Goal: Transaction & Acquisition: Register for event/course

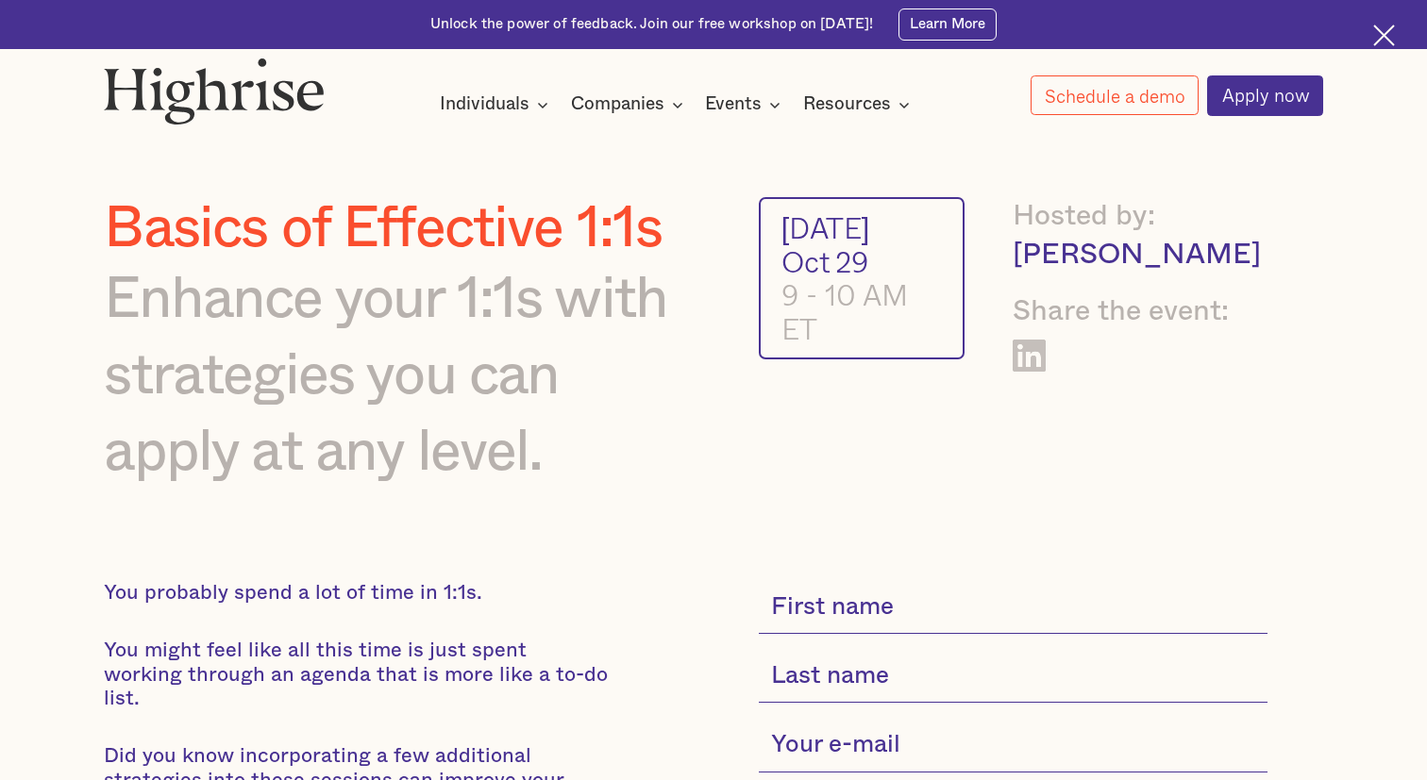
click at [854, 595] on input "current-single-event-subscribe-form" at bounding box center [1013, 607] width 509 height 53
type input "[PERSON_NAME]"
type input "[PERSON_NAME][EMAIL_ADDRESS][DOMAIN_NAME]"
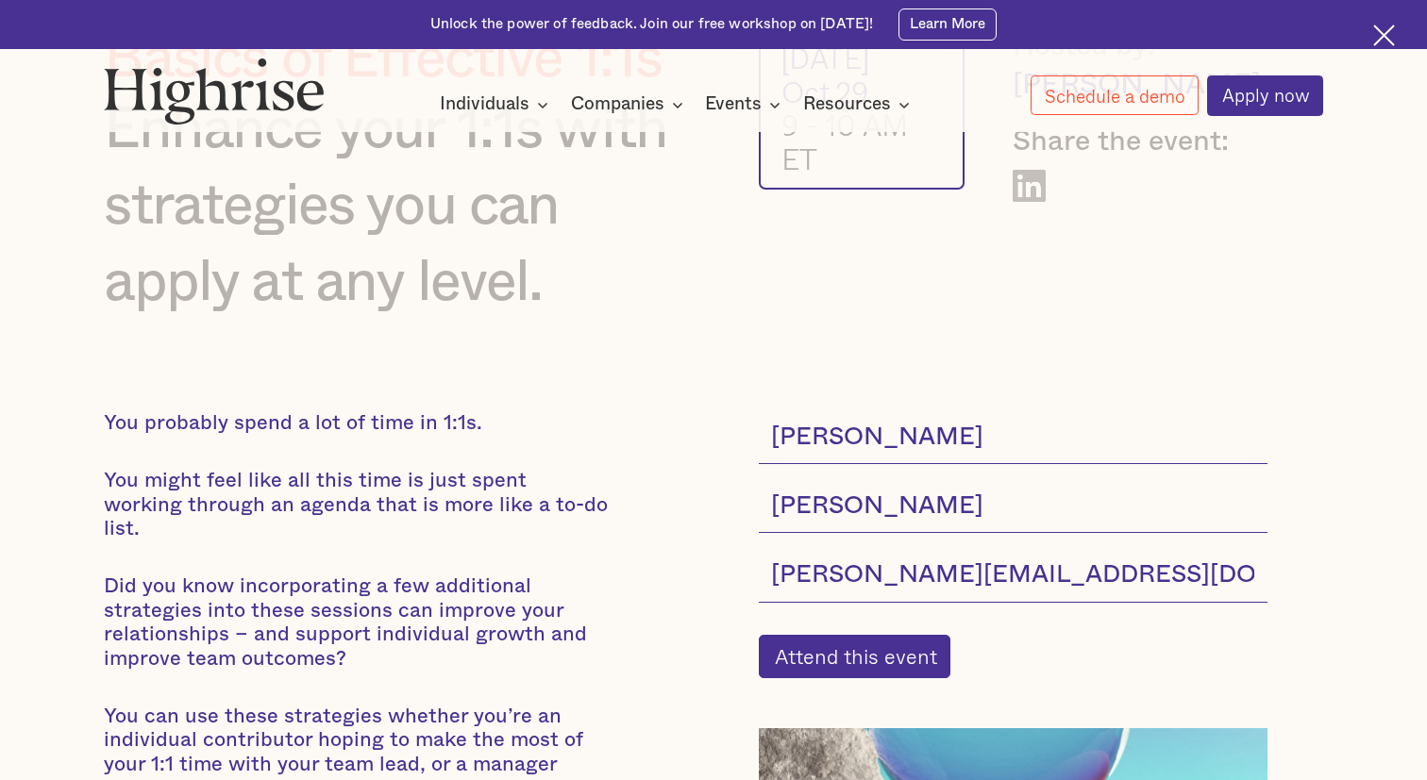
scroll to position [171, 0]
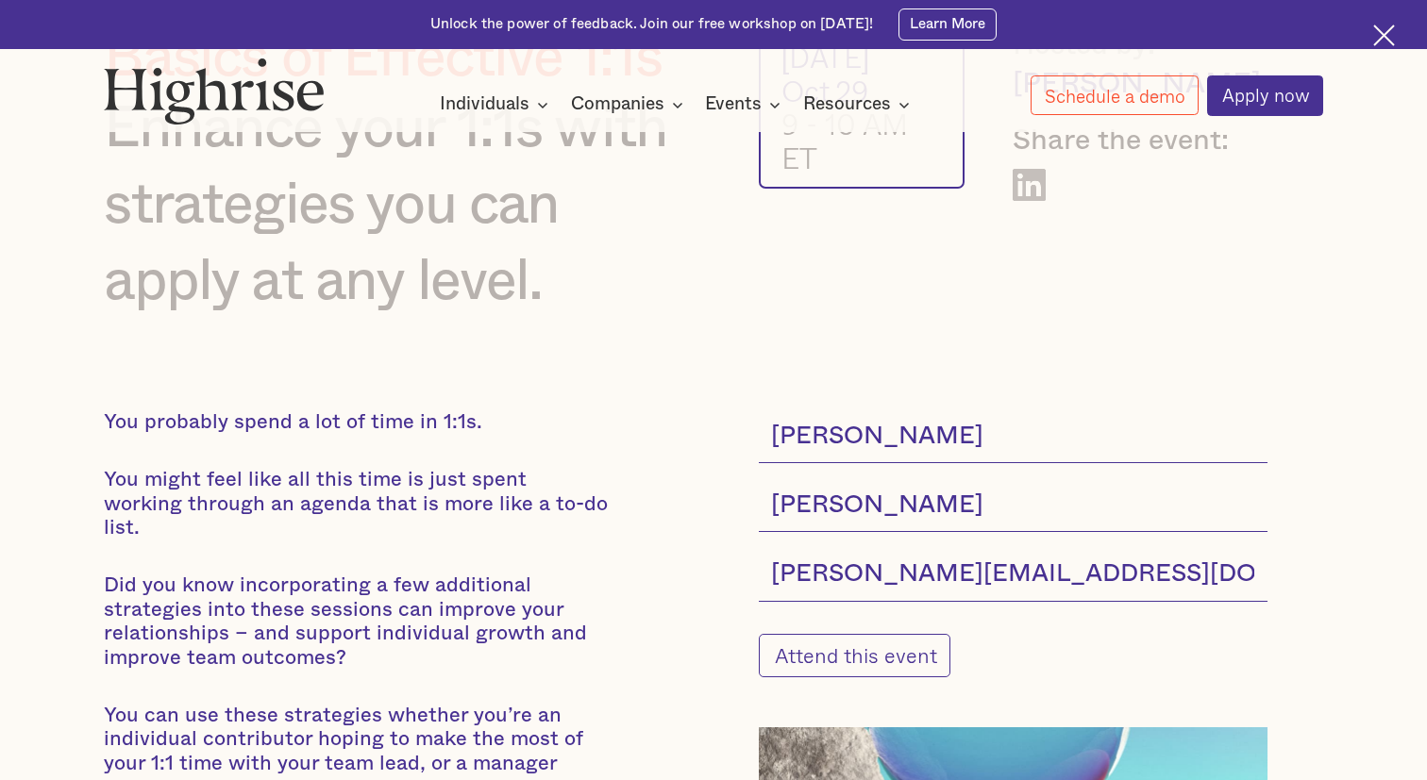
click at [868, 662] on input "Attend this event" at bounding box center [855, 655] width 192 height 43
type input "Please wait..."
